Goal: Task Accomplishment & Management: Complete application form

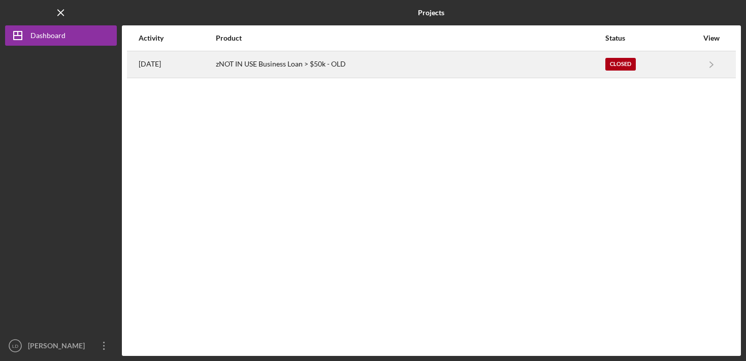
click at [240, 76] on div "zNOT IN USE Business Loan > $50k - OLD" at bounding box center [410, 64] width 388 height 25
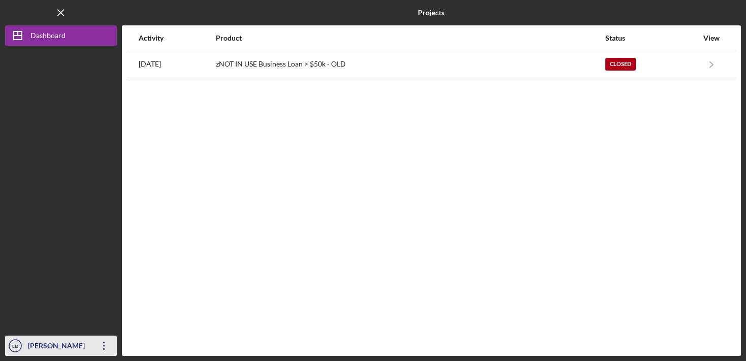
click at [55, 345] on div "[PERSON_NAME]" at bounding box center [58, 347] width 66 height 23
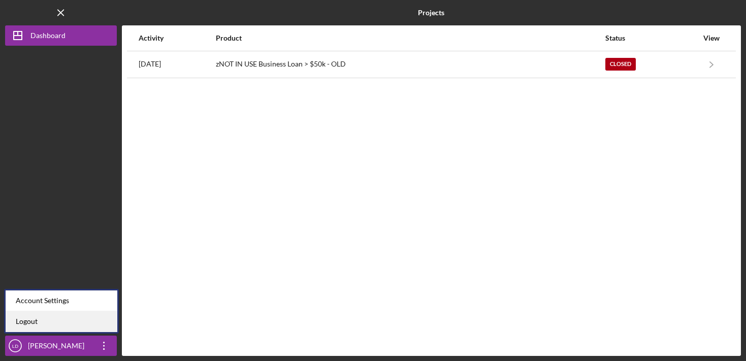
click at [50, 328] on link "Logout" at bounding box center [62, 321] width 112 height 21
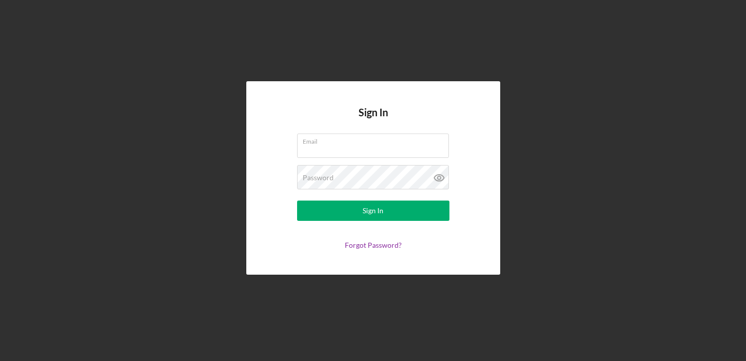
type input "lucas@lintelandcornice.com"
click at [297, 134] on div at bounding box center [297, 134] width 0 height 0
click at [468, 116] on div "Sign In Email [PERSON_NAME][EMAIL_ADDRESS][DOMAIN_NAME] Password Sign In Forgot…" at bounding box center [373, 177] width 254 height 193
type input "[PERSON_NAME][EMAIL_ADDRESS][DOMAIN_NAME]"
click at [297, 134] on div at bounding box center [297, 134] width 0 height 0
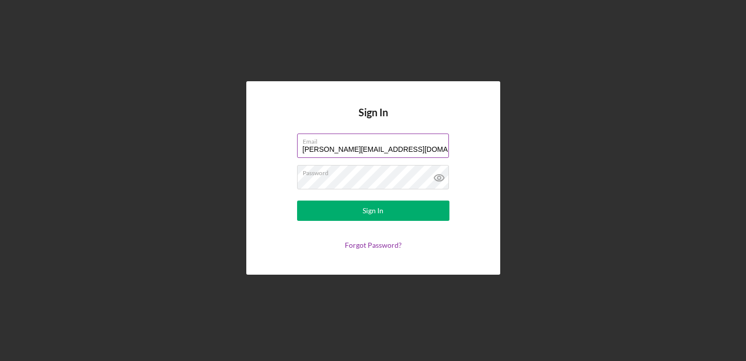
click at [419, 145] on label "Email" at bounding box center [376, 139] width 146 height 11
click at [419, 145] on input "lucas@lintelandcornice.com" at bounding box center [373, 146] width 152 height 24
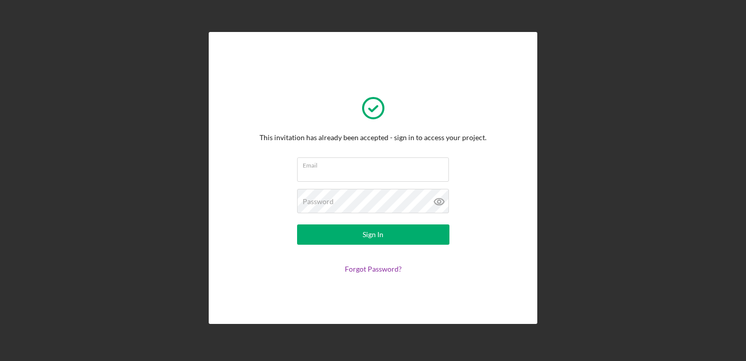
type input "[PERSON_NAME][EMAIL_ADDRESS][DOMAIN_NAME]"
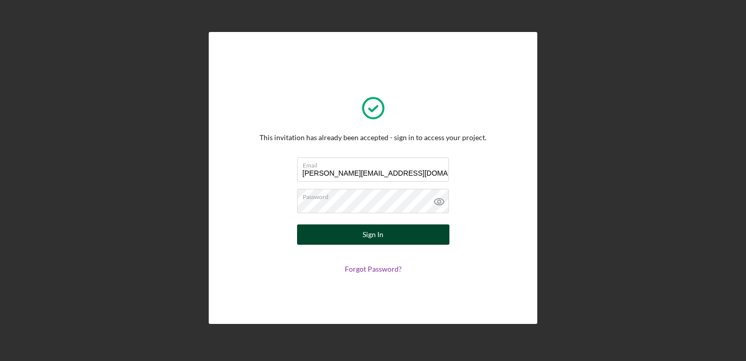
click at [384, 231] on button "Sign In" at bounding box center [373, 234] width 152 height 20
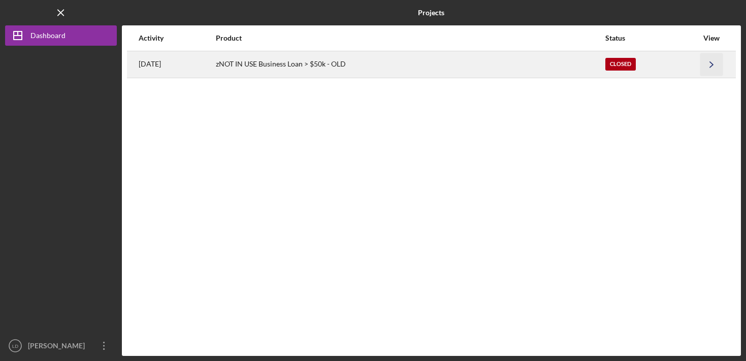
click at [702, 55] on icon "Icon/Navigate" at bounding box center [711, 64] width 23 height 23
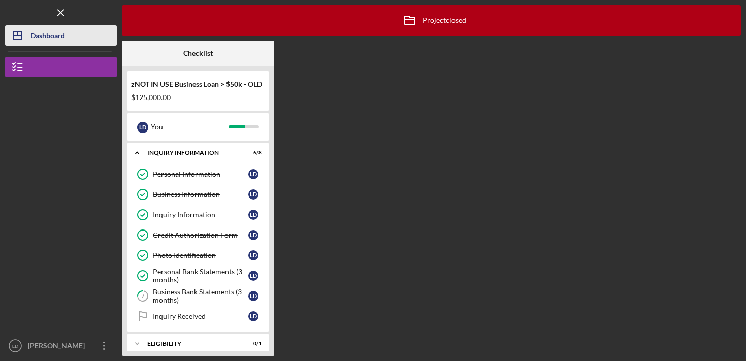
click at [26, 42] on icon "Icon/Dashboard" at bounding box center [17, 35] width 25 height 25
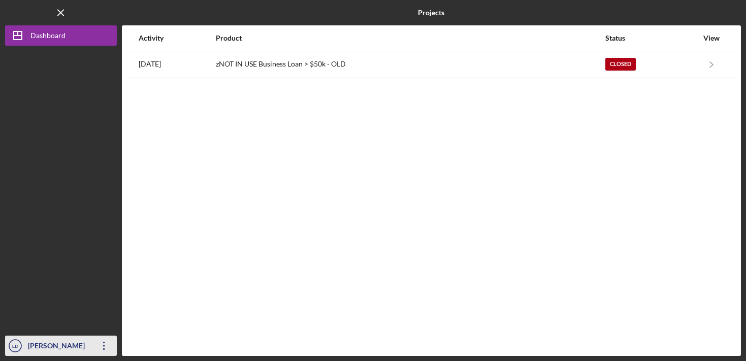
click at [67, 349] on div "[PERSON_NAME]" at bounding box center [58, 347] width 66 height 23
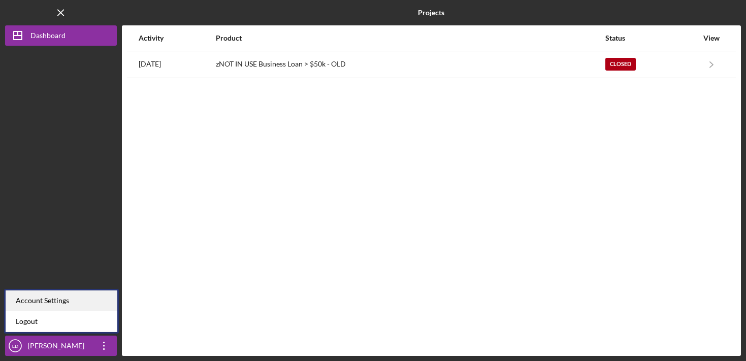
click at [59, 305] on div "Account Settings" at bounding box center [62, 300] width 112 height 21
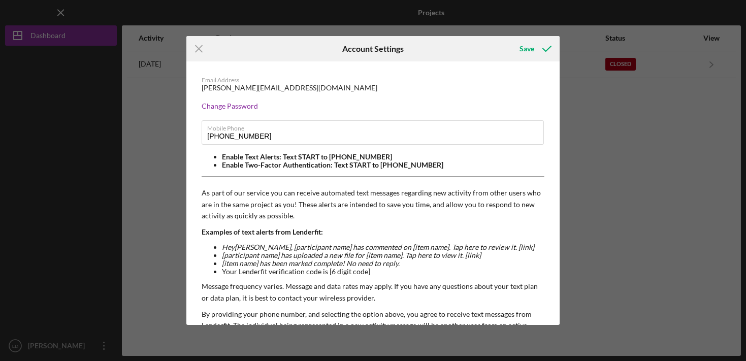
click at [666, 250] on div "Icon/Menu Close Account Settings Save Email Address [PERSON_NAME][EMAIL_ADDRESS…" at bounding box center [373, 180] width 746 height 361
click at [200, 49] on line at bounding box center [198, 49] width 7 height 7
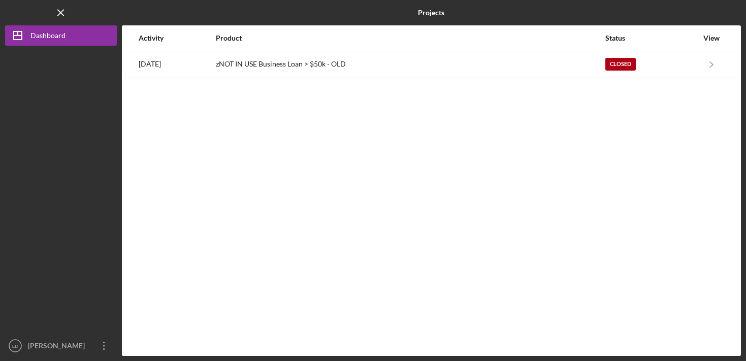
click at [71, 14] on div "Logo-Reversed Created with Sketch. Icon/Menu Close" at bounding box center [61, 12] width 112 height 25
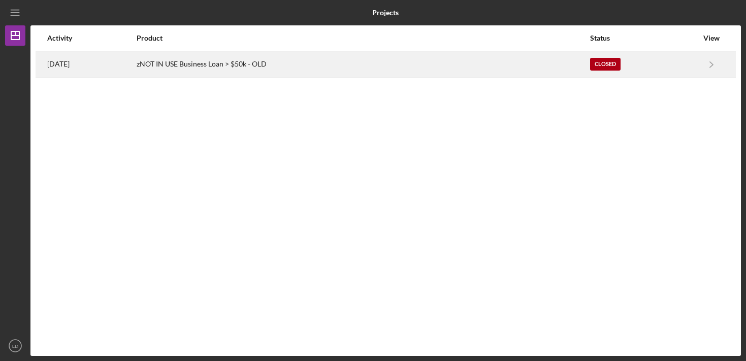
click at [72, 71] on div "[DATE]" at bounding box center [91, 64] width 88 height 25
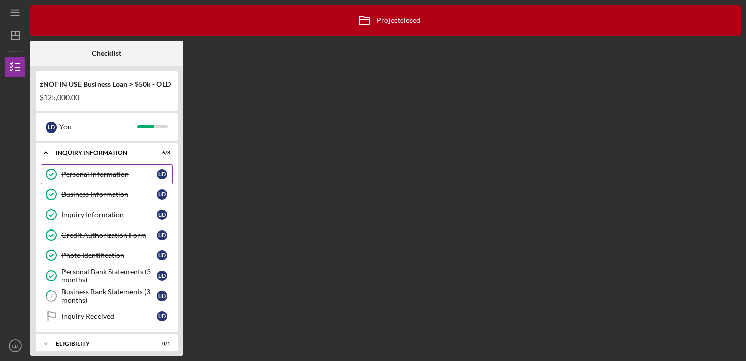
click at [103, 167] on link "Personal Information Personal Information [PERSON_NAME]" at bounding box center [107, 174] width 132 height 20
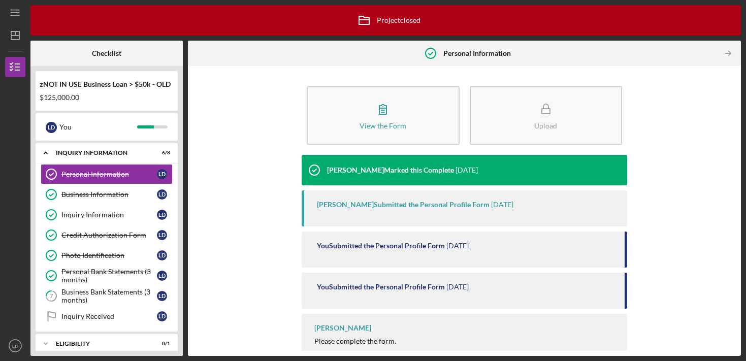
scroll to position [14, 0]
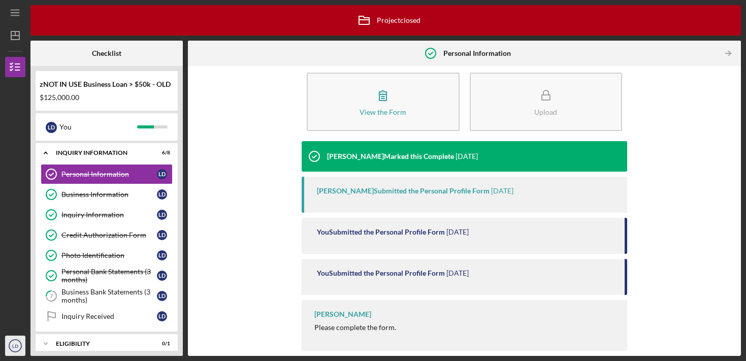
click at [13, 347] on text "LD" at bounding box center [15, 346] width 6 height 6
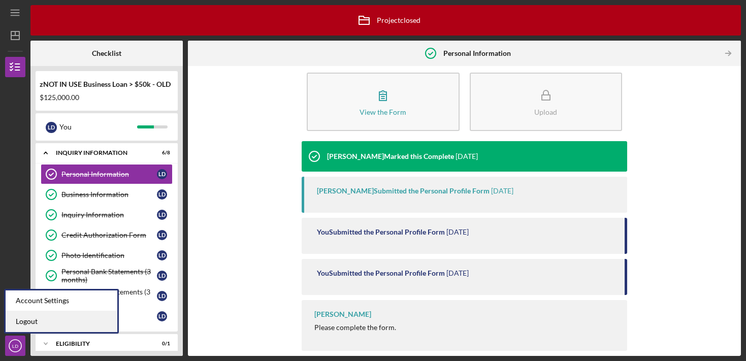
click at [31, 319] on link "Logout" at bounding box center [62, 321] width 112 height 21
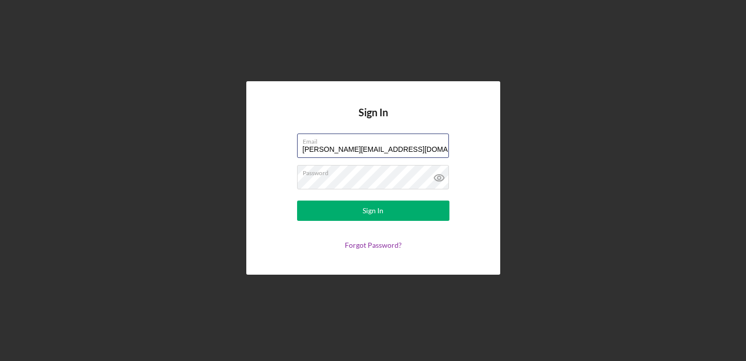
drag, startPoint x: 395, startPoint y: 149, endPoint x: 263, endPoint y: 149, distance: 131.5
click at [263, 149] on div "Sign In Email [PERSON_NAME][EMAIL_ADDRESS][DOMAIN_NAME] Password Sign In Forgot…" at bounding box center [373, 177] width 254 height 193
type input "[EMAIL_ADDRESS][DOMAIN_NAME]"
click at [277, 212] on form "Email [EMAIL_ADDRESS][DOMAIN_NAME] Password Sign In Forgot Password?" at bounding box center [373, 192] width 203 height 116
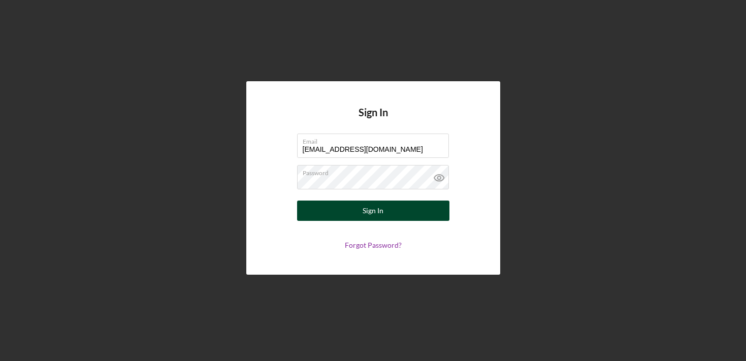
click at [343, 212] on button "Sign In" at bounding box center [373, 211] width 152 height 20
